Goal: Navigation & Orientation: Find specific page/section

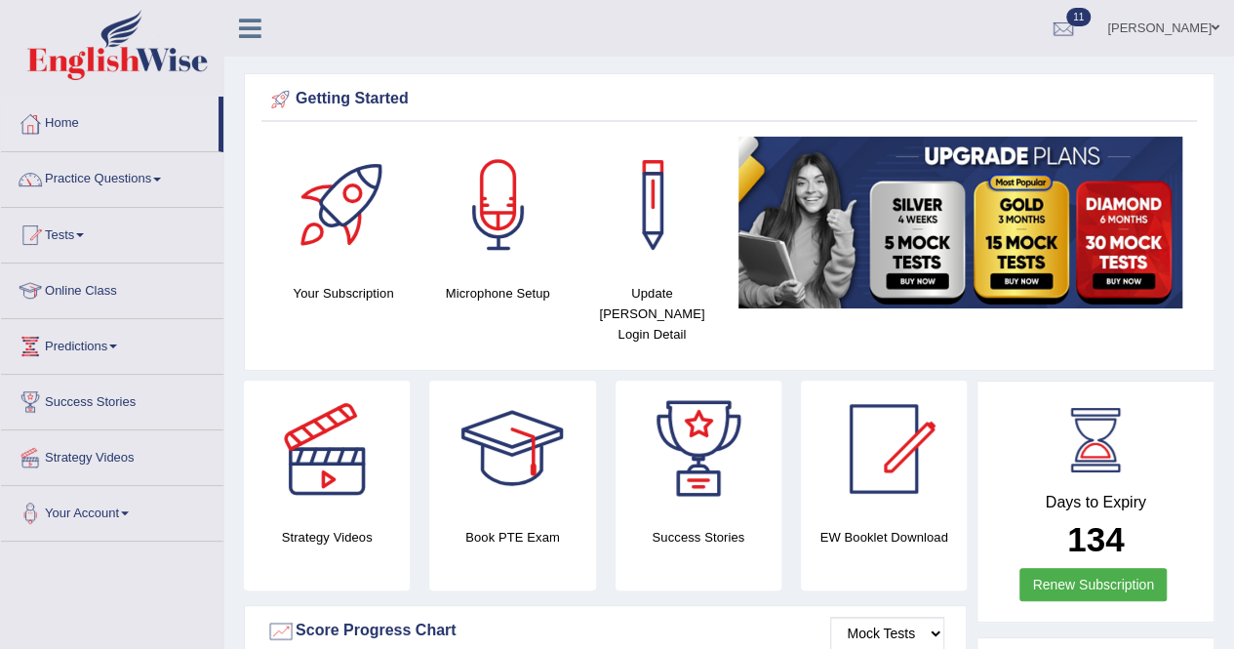
click at [84, 229] on link "Tests" at bounding box center [112, 232] width 223 height 49
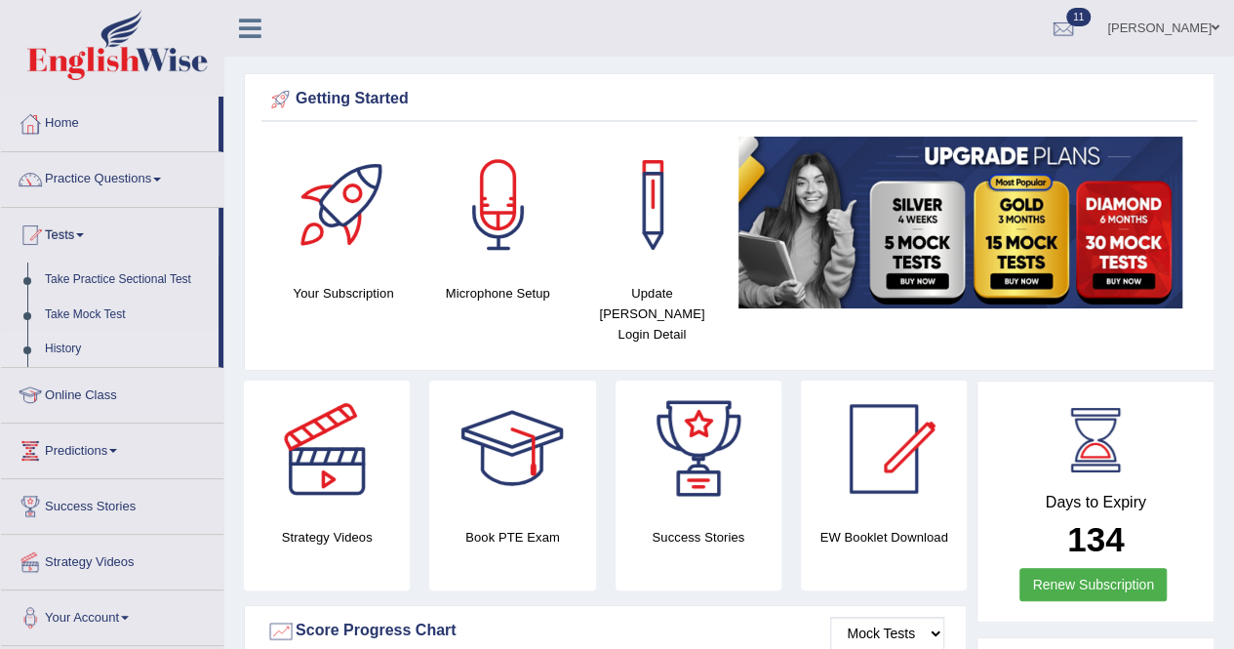
click at [67, 350] on link "History" at bounding box center [127, 349] width 182 height 35
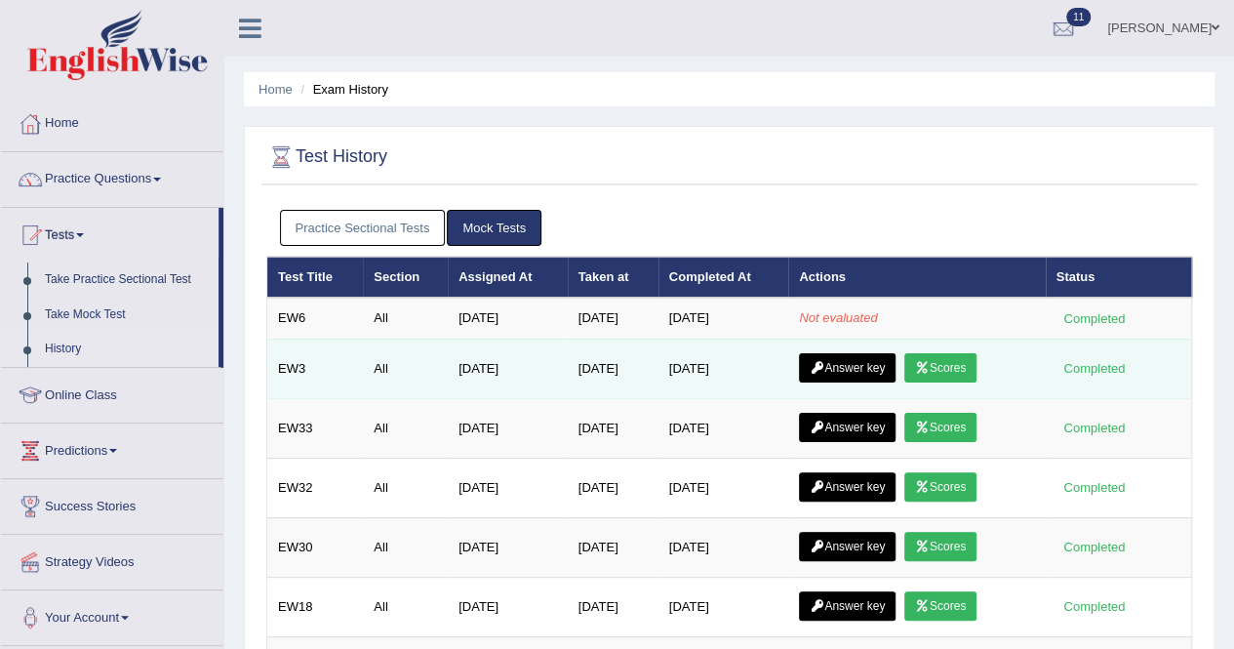
scroll to position [98, 0]
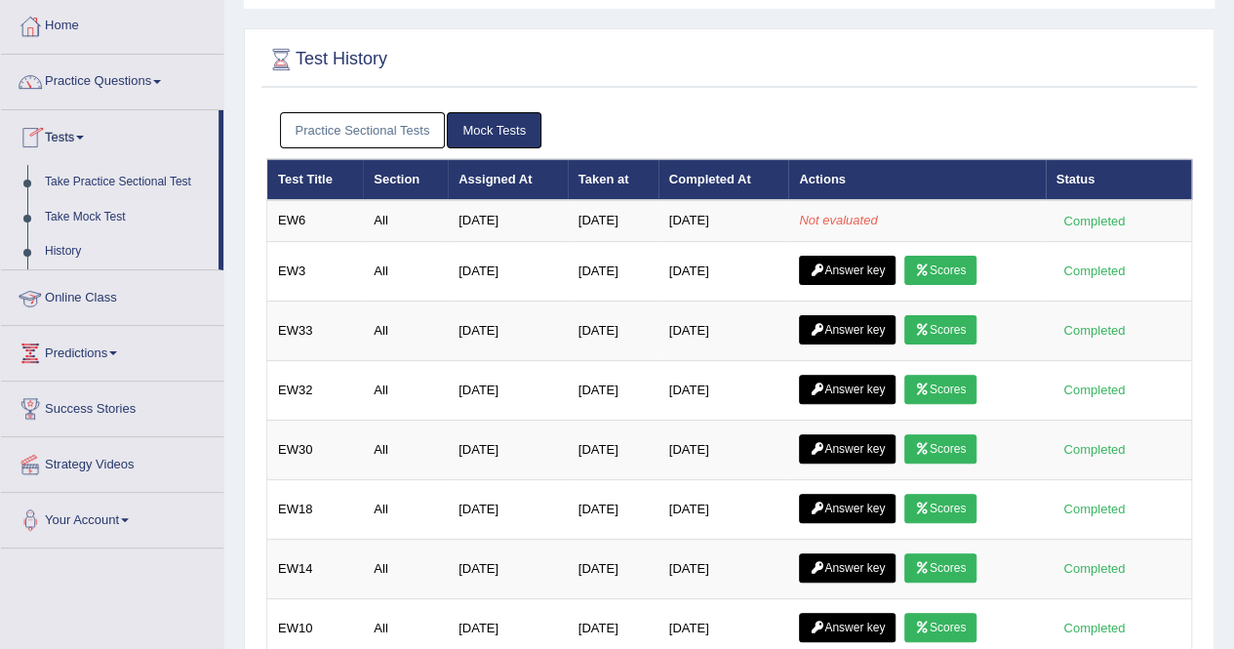
click at [77, 217] on link "Take Mock Test" at bounding box center [127, 217] width 182 height 35
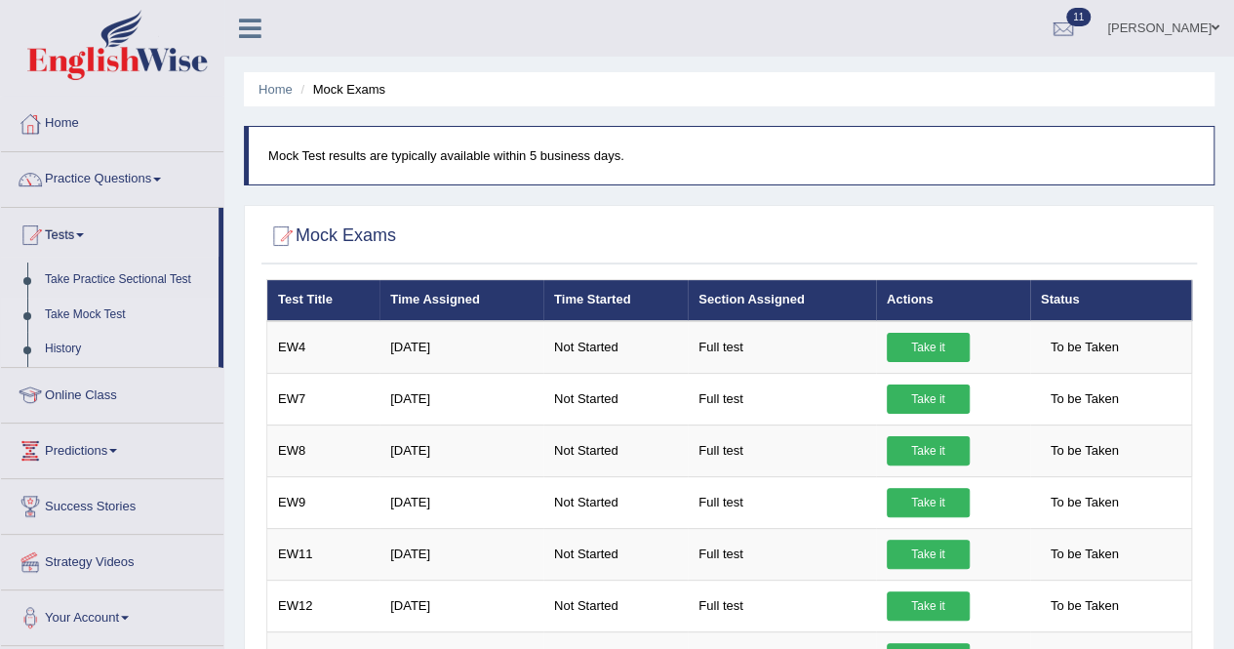
click at [64, 341] on link "History" at bounding box center [127, 349] width 182 height 35
